Goal: Task Accomplishment & Management: Use online tool/utility

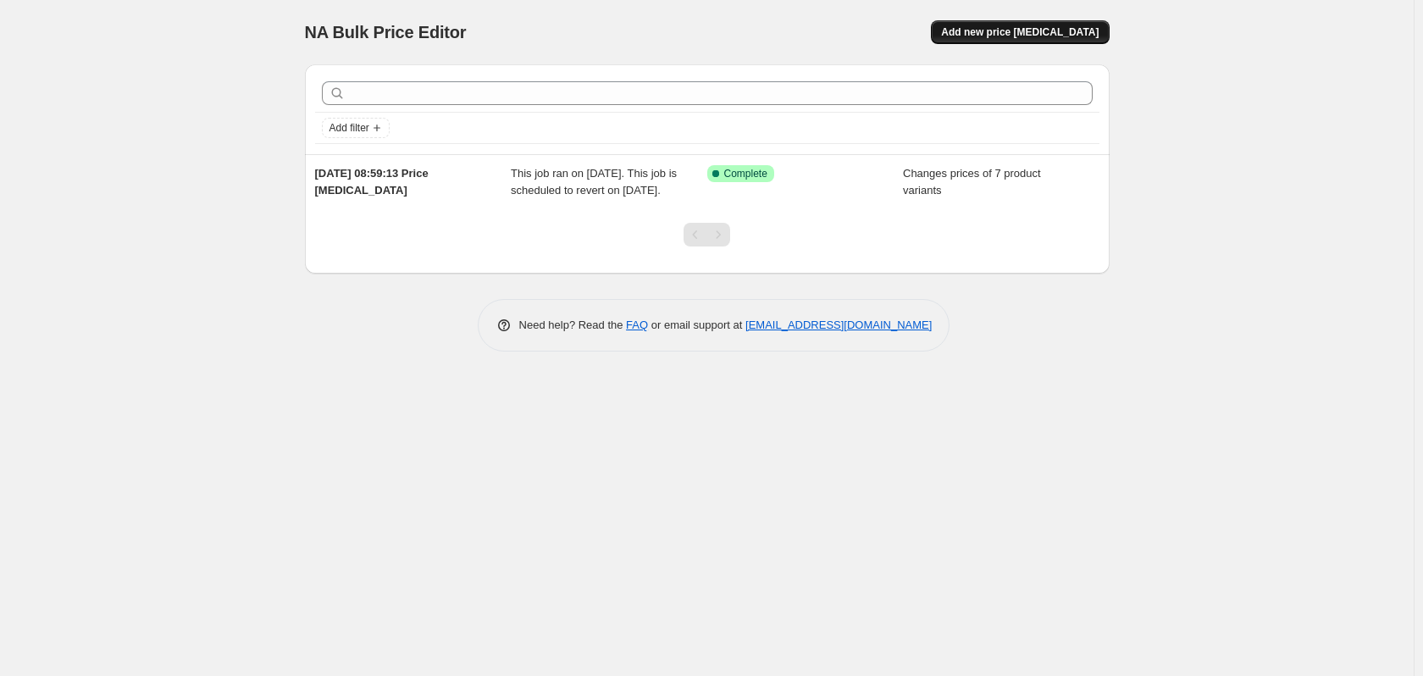
click at [984, 25] on button "Add new price [MEDICAL_DATA]" at bounding box center [1020, 32] width 178 height 24
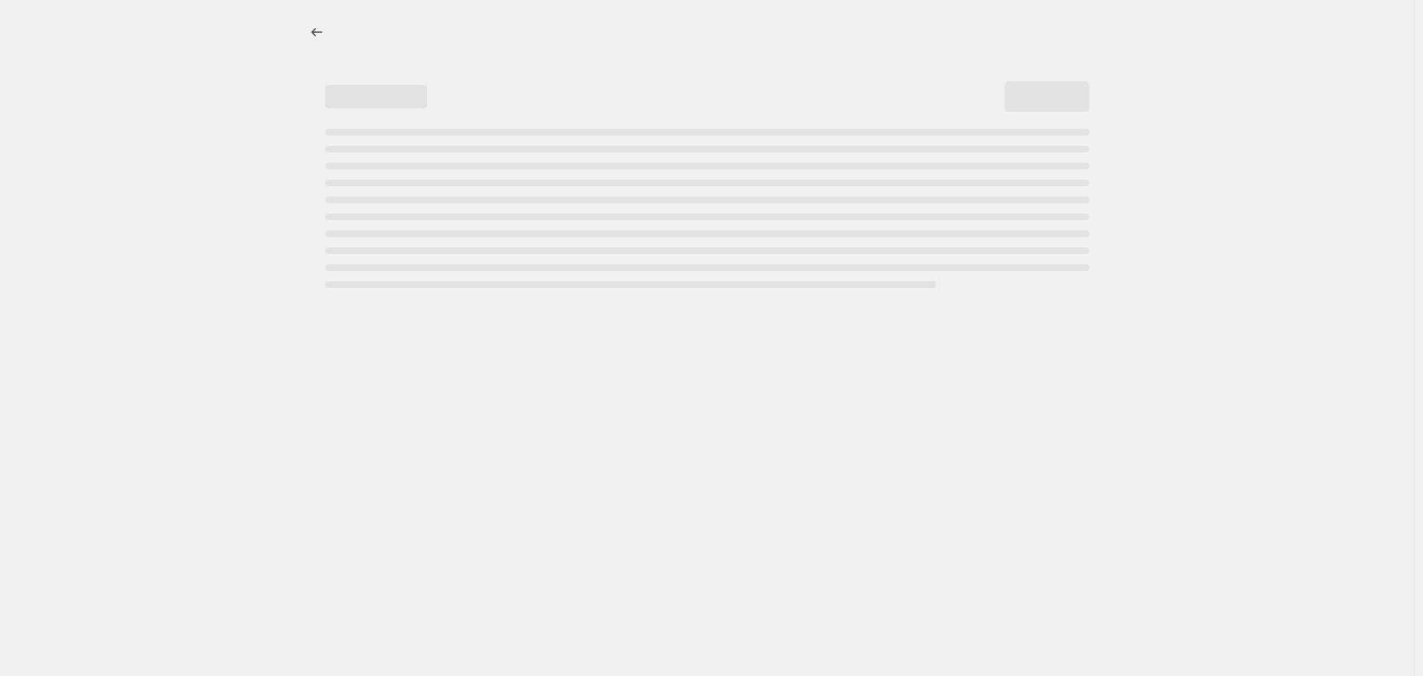
select select "percentage"
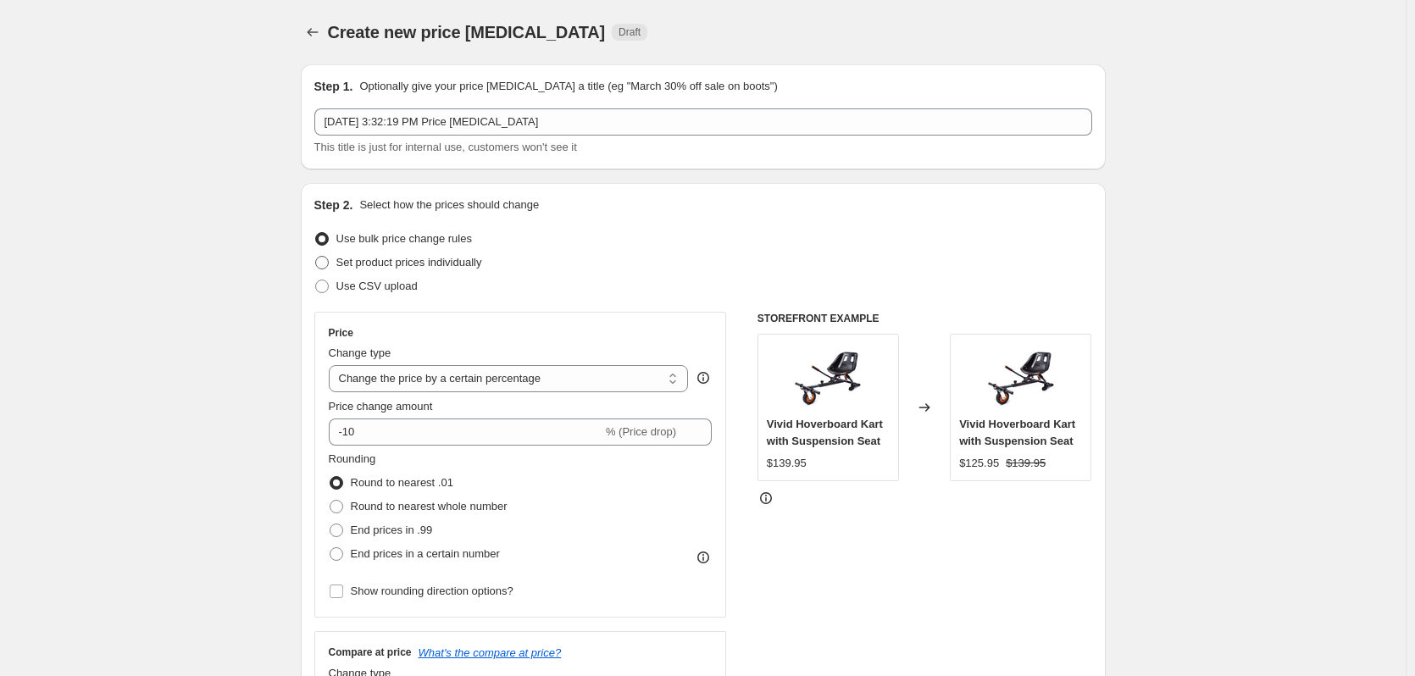
click at [357, 257] on span "Set product prices individually" at bounding box center [409, 262] width 146 height 13
click at [316, 257] on input "Set product prices individually" at bounding box center [315, 256] width 1 height 1
radio input "true"
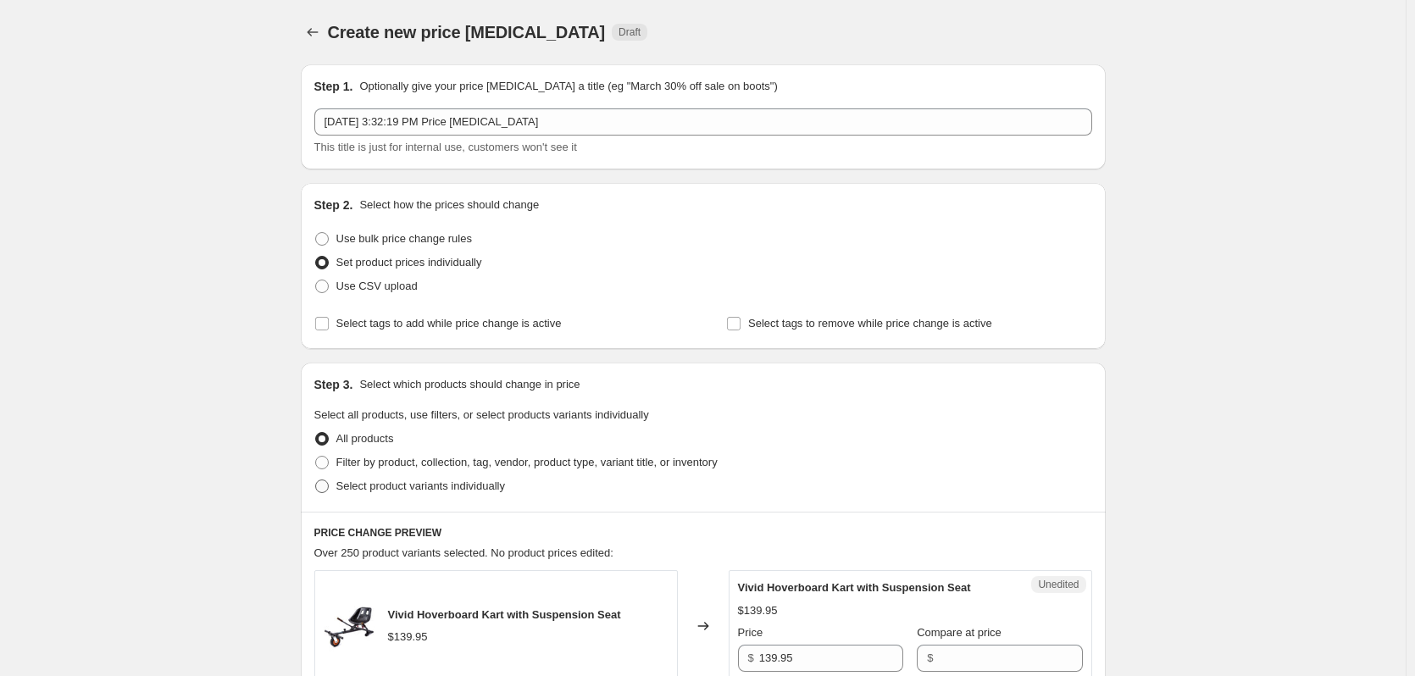
click at [356, 486] on span "Select product variants individually" at bounding box center [420, 486] width 169 height 13
click at [316, 480] on input "Select product variants individually" at bounding box center [315, 480] width 1 height 1
radio input "true"
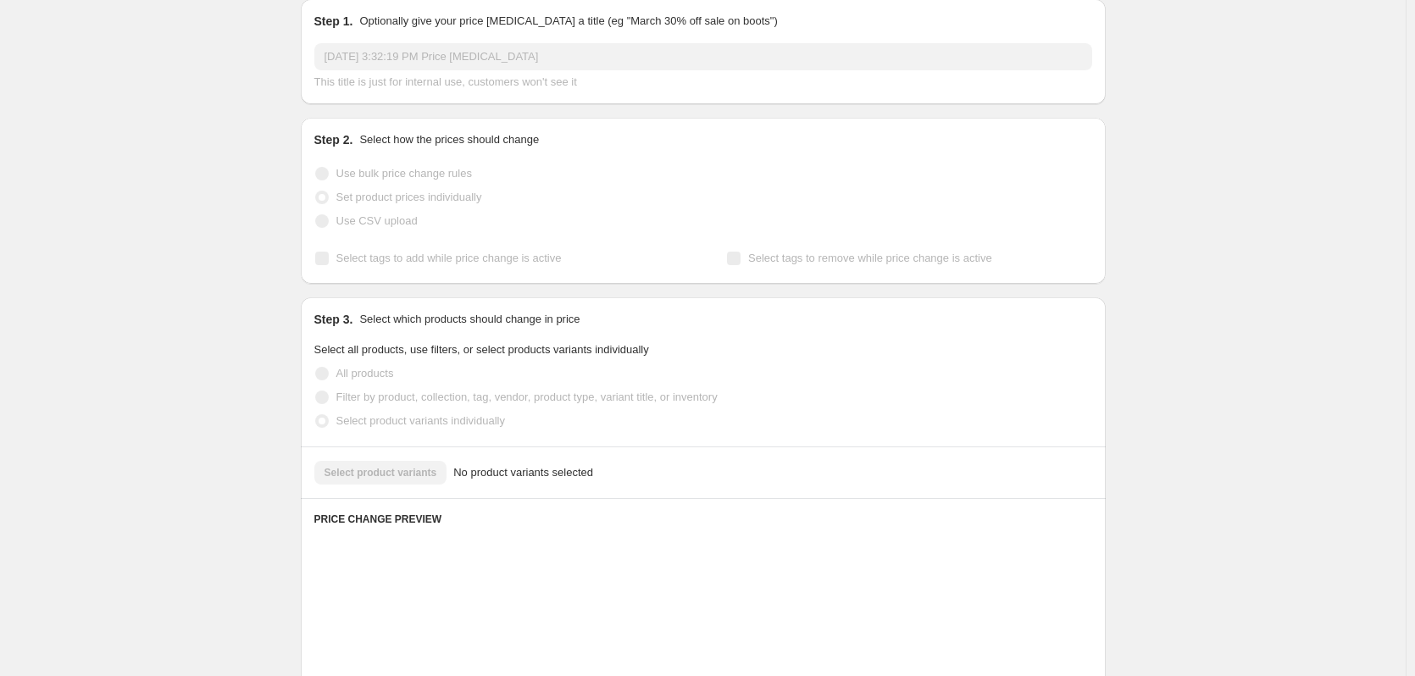
scroll to position [85, 0]
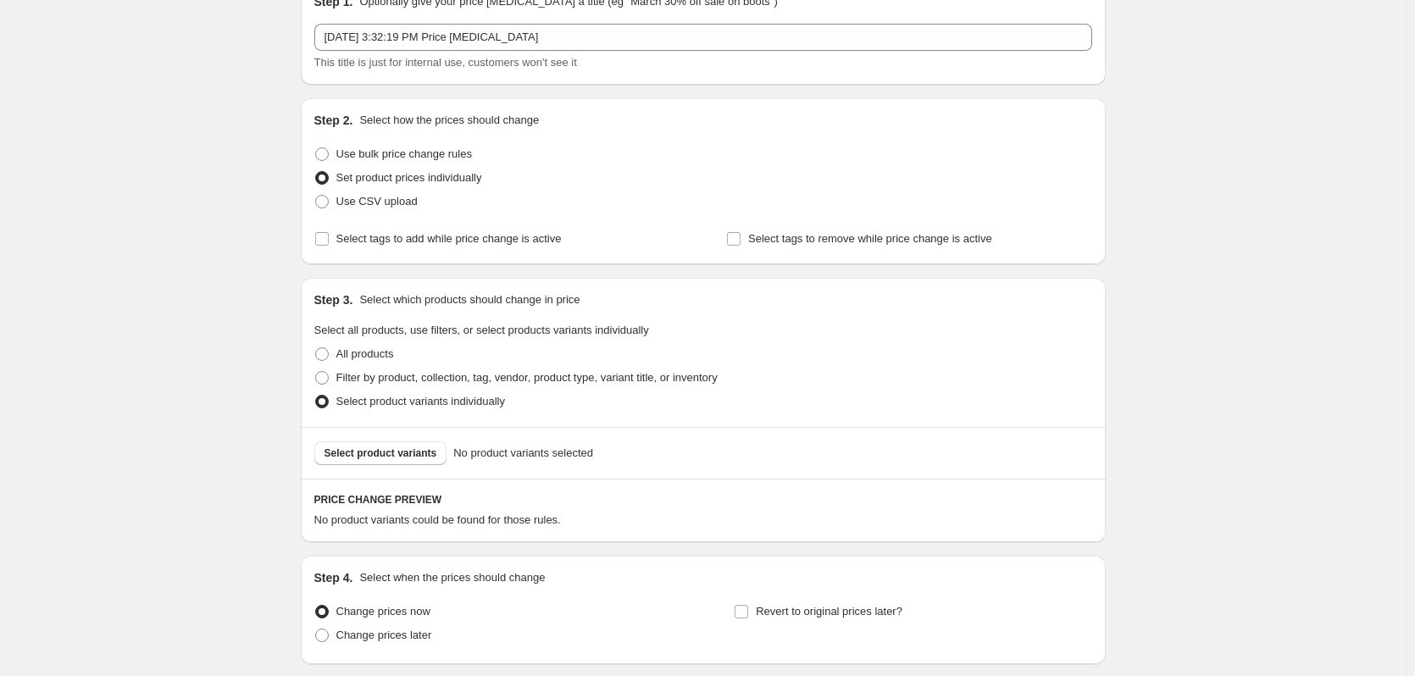
click at [380, 451] on span "Select product variants" at bounding box center [381, 454] width 113 height 14
